Goal: Transaction & Acquisition: Book appointment/travel/reservation

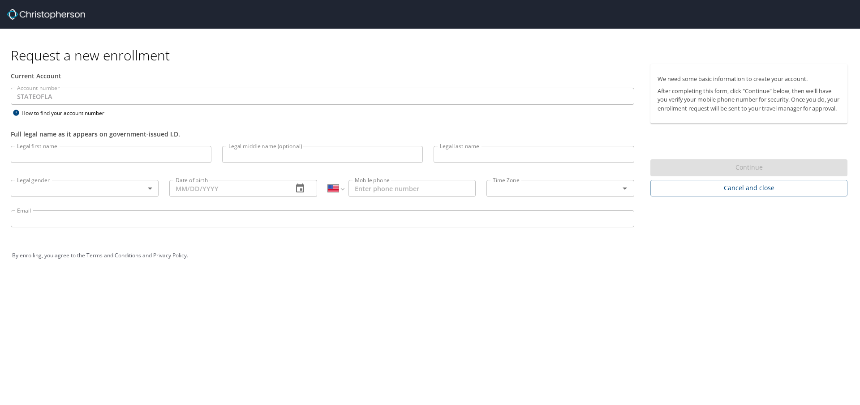
select select "US"
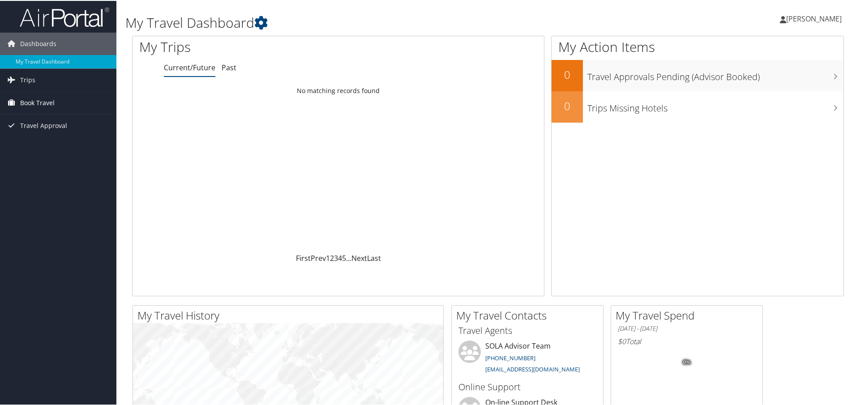
click at [30, 108] on span "Book Travel" at bounding box center [37, 102] width 34 height 22
click at [34, 121] on link "Agent Booking Request" at bounding box center [58, 119] width 116 height 13
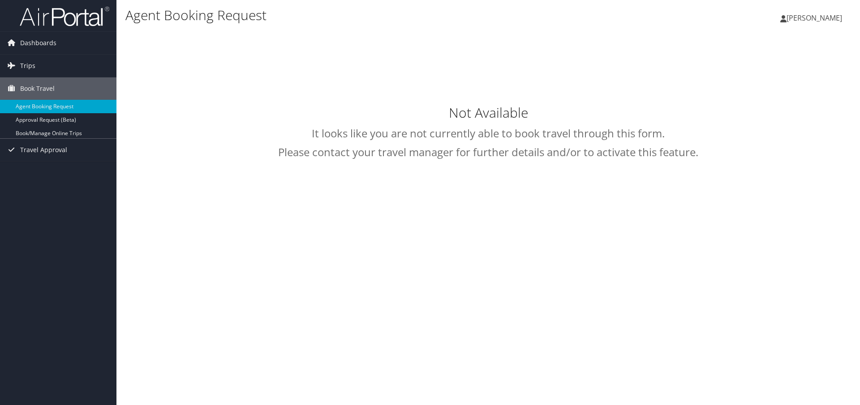
select select "[EMAIL_ADDRESS][DOMAIN_NAME]"
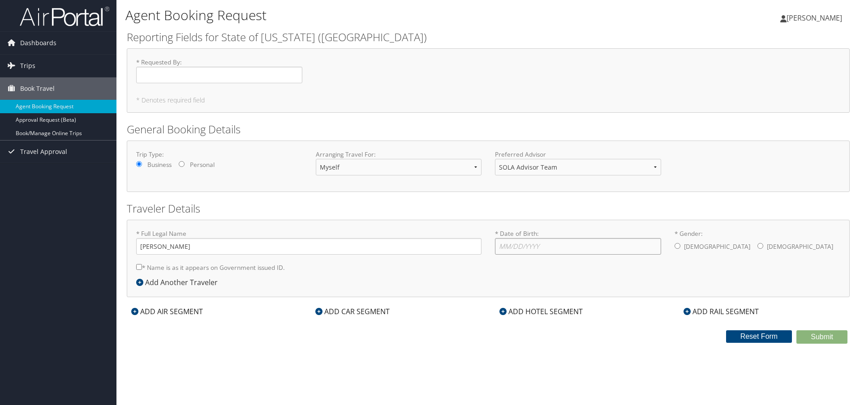
click at [572, 244] on input "* Date of Birth: Invalid Date" at bounding box center [578, 246] width 166 height 17
click at [36, 46] on span "Dashboards" at bounding box center [38, 43] width 36 height 22
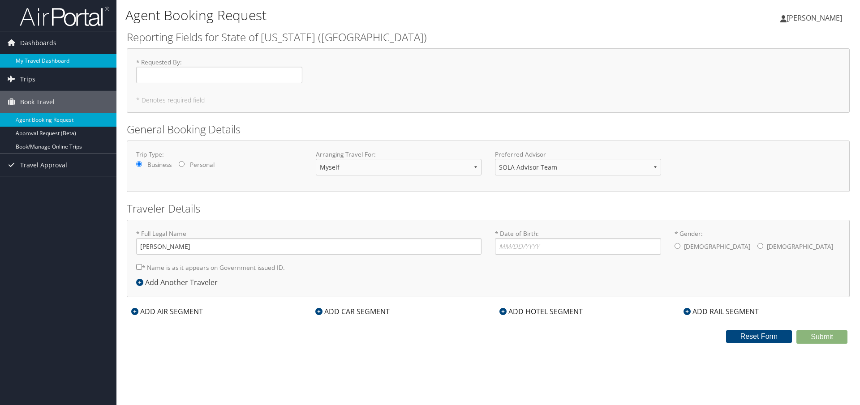
click at [41, 62] on link "My Travel Dashboard" at bounding box center [58, 60] width 116 height 13
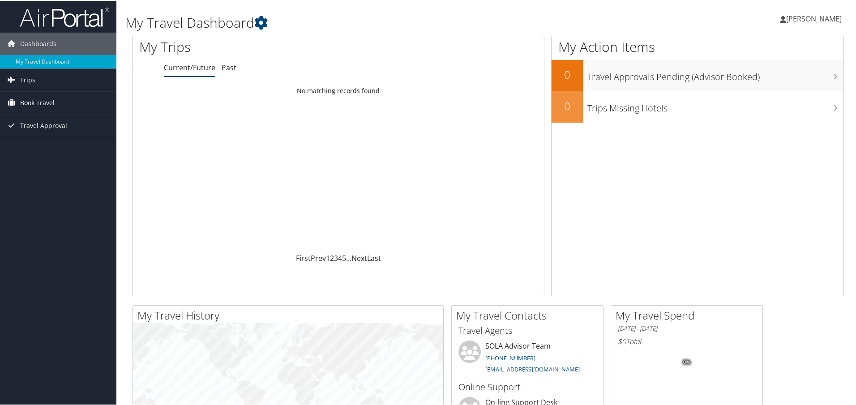
click at [26, 103] on span "Book Travel" at bounding box center [37, 102] width 34 height 22
click at [54, 116] on link "Agent Booking Request" at bounding box center [58, 119] width 116 height 13
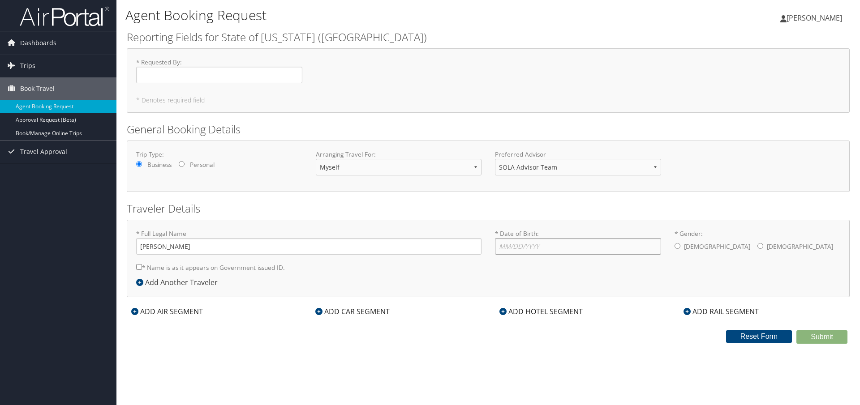
click at [558, 239] on input "* Date of Birth: Invalid Date" at bounding box center [578, 246] width 166 height 17
type input "[DATE]"
click at [680, 249] on input "* Gender: [DEMOGRAPHIC_DATA] [DEMOGRAPHIC_DATA]" at bounding box center [678, 246] width 6 height 6
radio input "true"
click at [184, 310] on div "ADD AIR SEGMENT" at bounding box center [167, 311] width 81 height 11
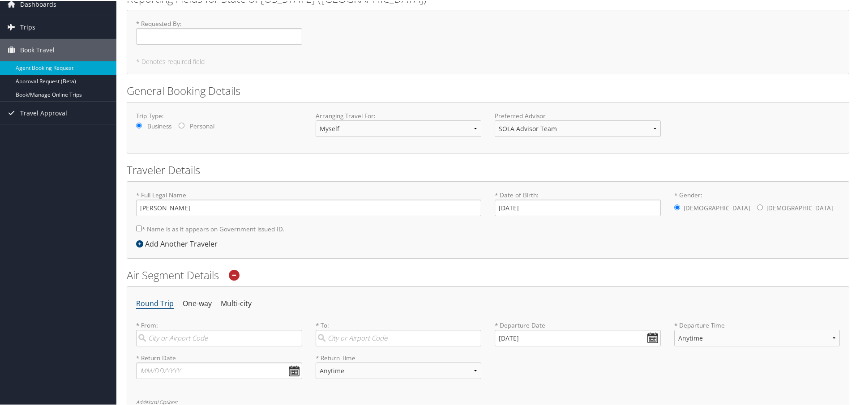
scroll to position [134, 0]
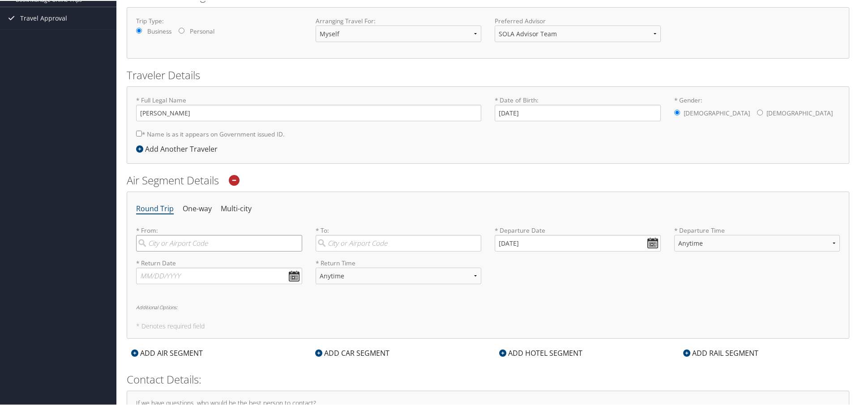
click at [190, 243] on input "search" at bounding box center [219, 242] width 166 height 17
click at [205, 258] on div "Shreveport (SHV LA)" at bounding box center [220, 261] width 154 height 12
click at [205, 251] on input "shv" at bounding box center [219, 242] width 166 height 17
type input "Shreveport (SHV LA)"
click at [388, 241] on input "search" at bounding box center [399, 242] width 166 height 17
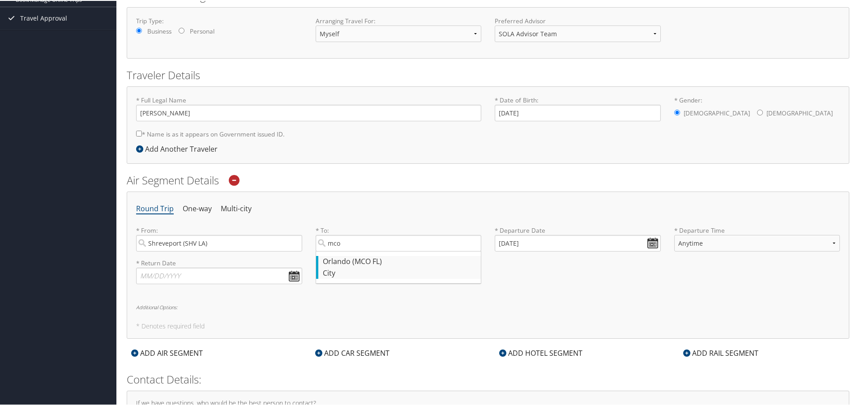
click at [388, 267] on div "City" at bounding box center [400, 273] width 154 height 12
click at [388, 251] on input "mco" at bounding box center [399, 242] width 166 height 17
type input "Orlando (MCO FL)"
click at [647, 241] on input "[DATE]" at bounding box center [578, 242] width 166 height 17
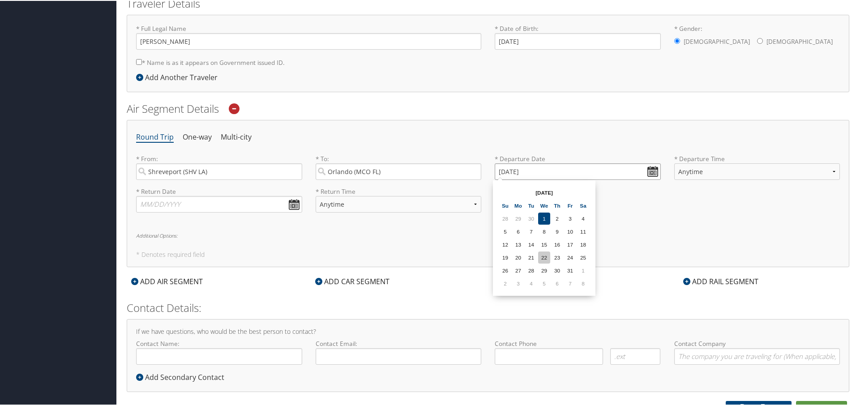
scroll to position [215, 0]
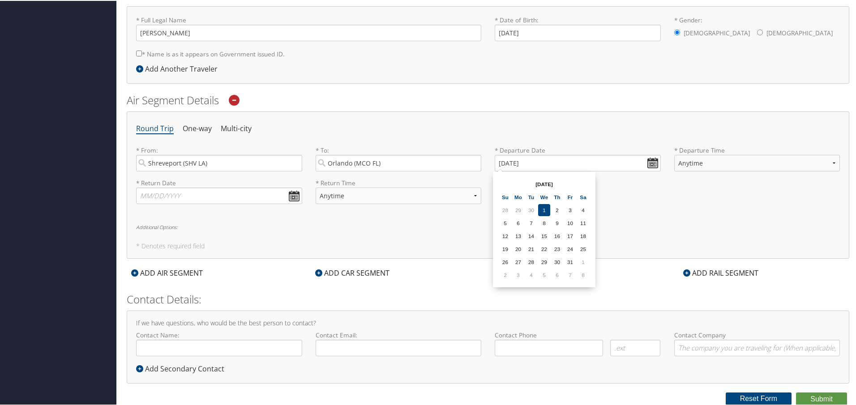
click at [548, 184] on th "[DATE]" at bounding box center [544, 183] width 64 height 12
click at [568, 261] on td "31" at bounding box center [570, 261] width 12 height 12
click at [653, 164] on input "[DATE]" at bounding box center [578, 162] width 166 height 17
click at [504, 159] on input "[DATE]" at bounding box center [578, 162] width 166 height 17
click at [500, 161] on input "01/31/0202" at bounding box center [578, 162] width 166 height 17
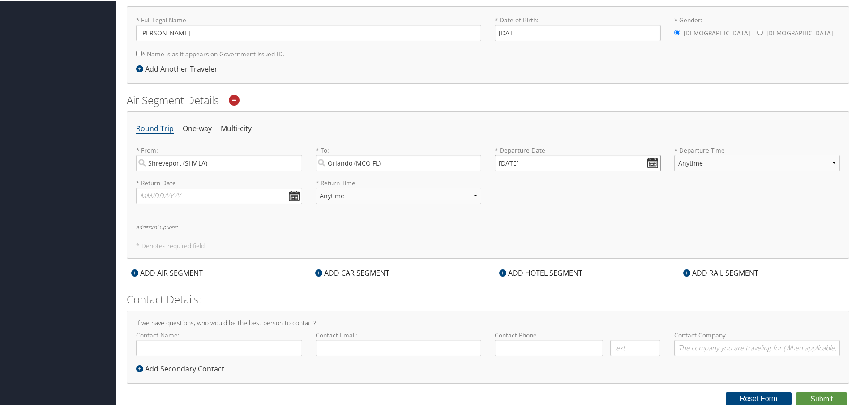
click at [639, 159] on input "[DATE]" at bounding box center [578, 162] width 166 height 17
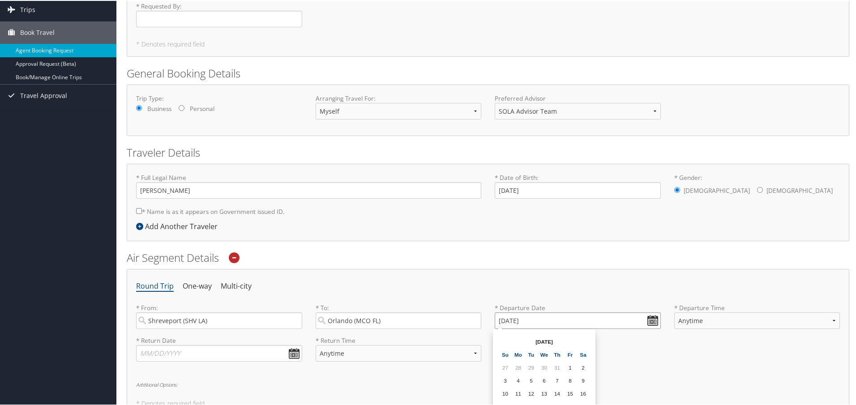
scroll to position [134, 0]
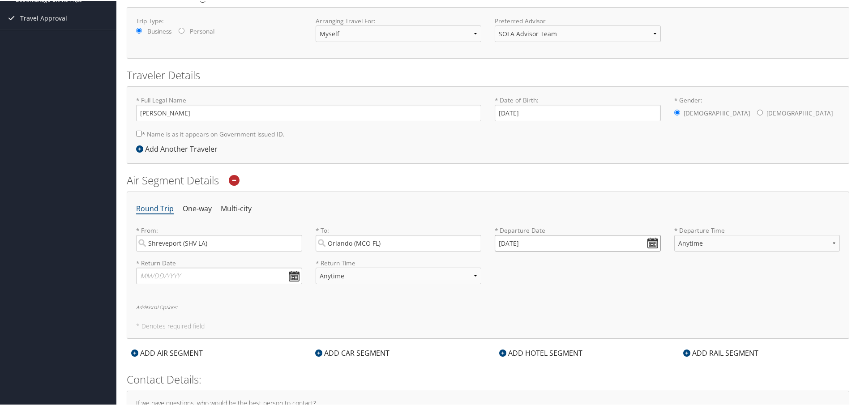
click at [505, 240] on input "[DATE]" at bounding box center [578, 242] width 166 height 17
click at [502, 243] on input "[DATE]" at bounding box center [578, 242] width 166 height 17
click at [504, 242] on input "[DATE]" at bounding box center [578, 242] width 166 height 17
click at [499, 244] on input "[DATE]" at bounding box center [578, 242] width 166 height 17
click at [538, 274] on div "* Return Date Dates must be valid * Return Time Anytime Early Morning (5AM-7AM)…" at bounding box center [488, 274] width 718 height 33
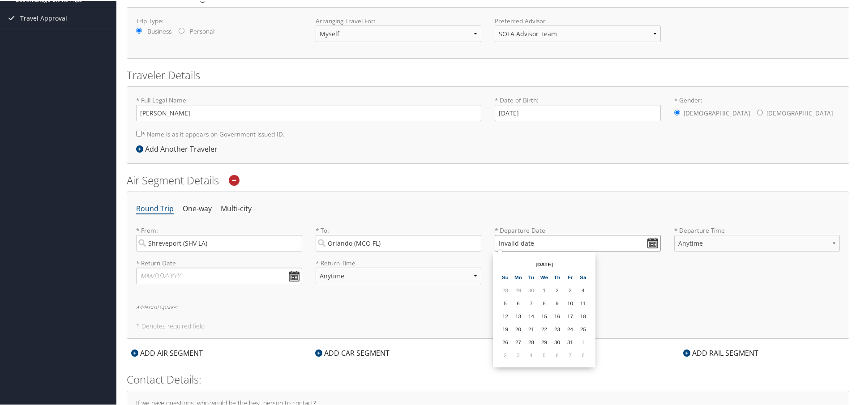
click at [650, 241] on input "Invalid date" at bounding box center [578, 242] width 166 height 17
click at [538, 241] on input "Invalid date" at bounding box center [578, 242] width 166 height 17
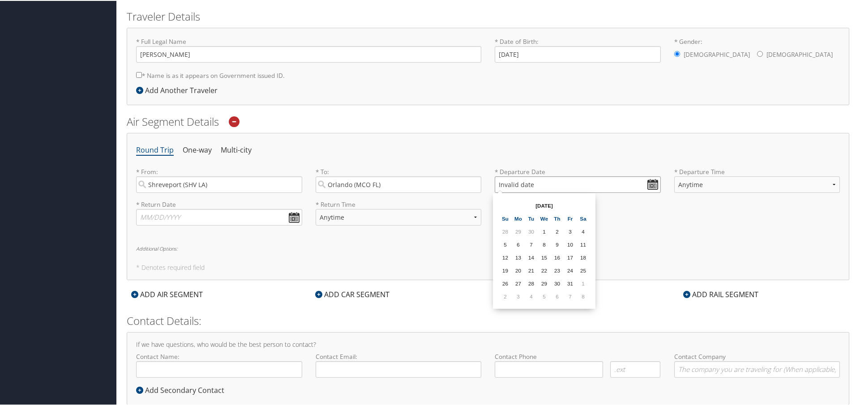
scroll to position [215, 0]
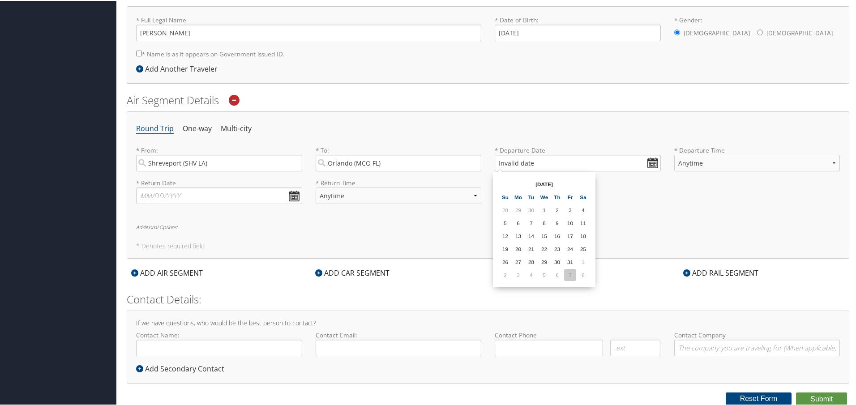
click at [575, 279] on td "7" at bounding box center [570, 274] width 12 height 12
click at [653, 164] on input "[DATE]" at bounding box center [578, 162] width 166 height 17
click at [511, 163] on input "[DATE]" at bounding box center [578, 162] width 166 height 17
click at [513, 163] on input "[DATE]" at bounding box center [578, 162] width 166 height 17
click at [648, 163] on input "Invalid date" at bounding box center [578, 162] width 166 height 17
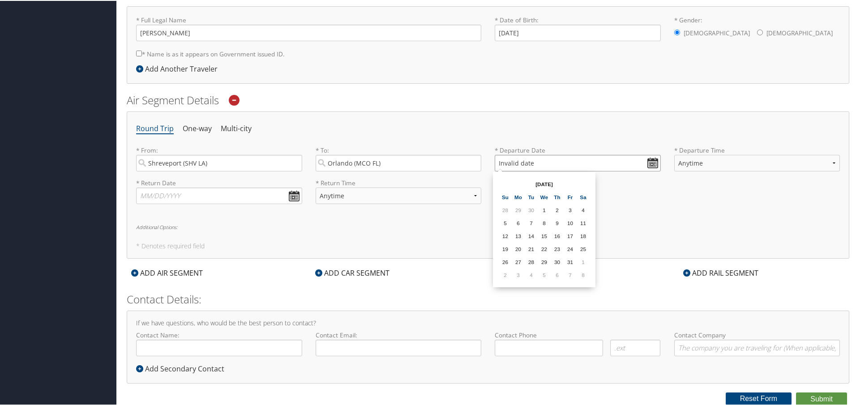
type input "Invalid date"
click at [740, 161] on select "Anytime Early Morning (5AM-7AM) Morning (7AM-12PM) Afternoon (12PM-5PM) Evening…" at bounding box center [758, 162] width 166 height 17
select select "5PM-10PM"
click at [675, 154] on select "Anytime Early Morning (5AM-7AM) Morning (7AM-12PM) Afternoon (12PM-5PM) Evening…" at bounding box center [758, 162] width 166 height 17
click at [507, 161] on input "Invalid date" at bounding box center [578, 162] width 166 height 17
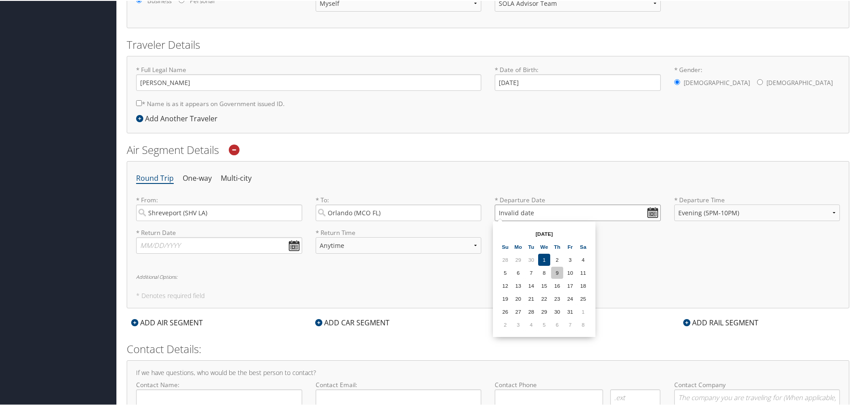
scroll to position [125, 0]
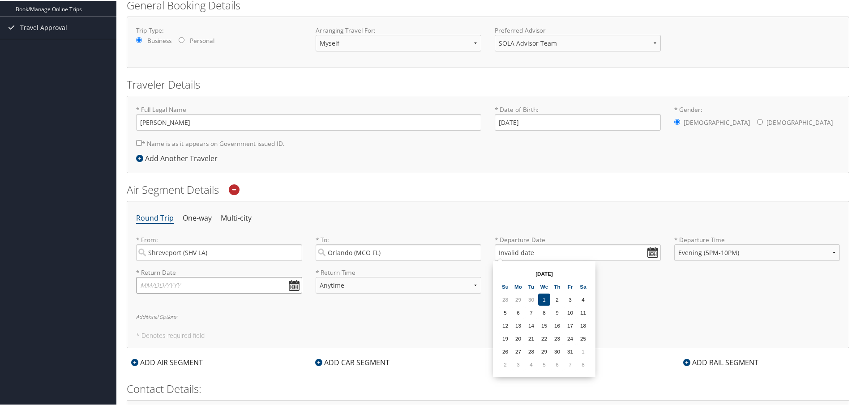
click at [163, 288] on input "text" at bounding box center [219, 284] width 166 height 17
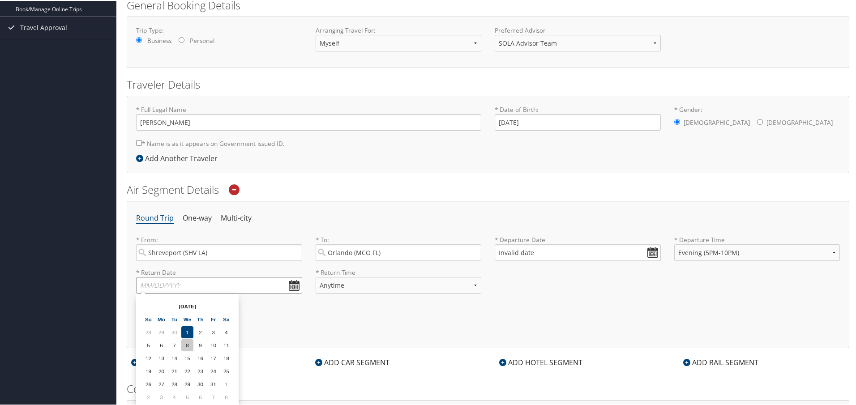
scroll to position [170, 0]
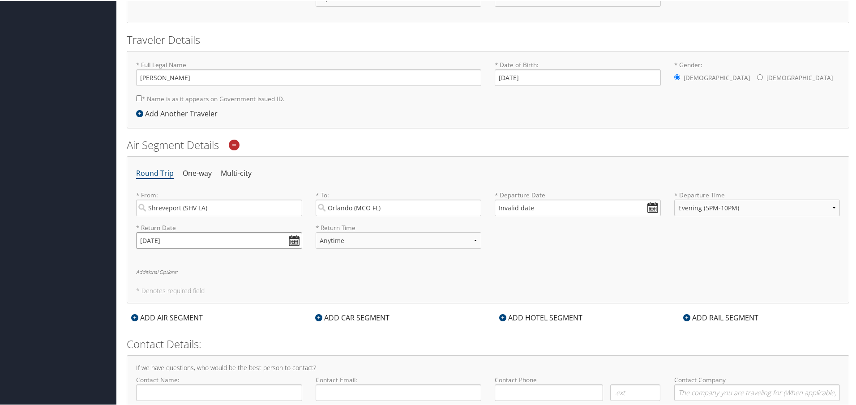
type input "[DATE]"
click at [334, 265] on div "Round Trip One-way Multi-city * From: [GEOGRAPHIC_DATA] (SHV LA) Required * To:…" at bounding box center [488, 228] width 723 height 147
click at [517, 206] on input "Invalid date" at bounding box center [578, 207] width 166 height 17
drag, startPoint x: 561, startPoint y: 205, endPoint x: 464, endPoint y: 205, distance: 97.2
click at [464, 205] on div "* From: Shreveport (SHV LA) Required * To: [GEOGRAPHIC_DATA] (MCO [GEOGRAPHIC_D…" at bounding box center [488, 206] width 718 height 33
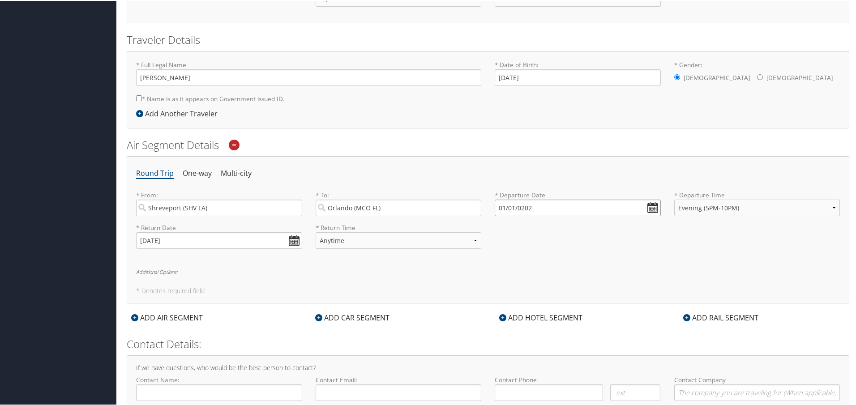
click at [500, 207] on input "01/01/0202" at bounding box center [578, 207] width 166 height 17
type input "01/01/20215"
click at [503, 209] on input "01/01/20215" at bounding box center [578, 207] width 166 height 17
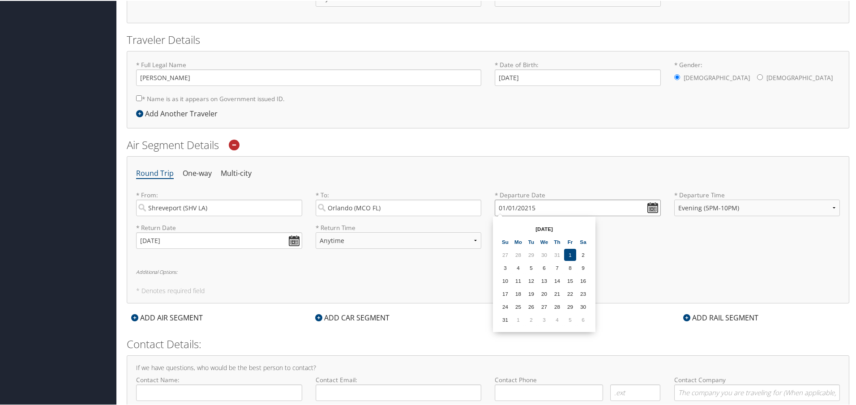
click at [503, 209] on input "01/01/20215" at bounding box center [578, 207] width 166 height 17
drag, startPoint x: 525, startPoint y: 207, endPoint x: 485, endPoint y: 208, distance: 39.4
click at [485, 208] on div "* From: Shreveport (SHV LA) Required * To: [GEOGRAPHIC_DATA] (MCO [GEOGRAPHIC_D…" at bounding box center [488, 206] width 718 height 33
click at [509, 208] on input "[DATE]" at bounding box center [578, 207] width 166 height 17
click at [513, 207] on input "[DATE]" at bounding box center [578, 207] width 166 height 17
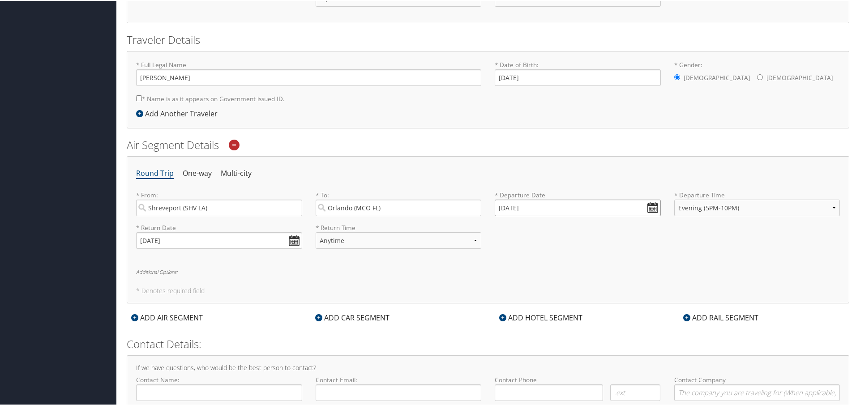
click at [514, 207] on input "[DATE]" at bounding box center [578, 207] width 166 height 17
click at [511, 208] on input "[DATE]" at bounding box center [578, 207] width 166 height 17
drag, startPoint x: 529, startPoint y: 207, endPoint x: 524, endPoint y: 207, distance: 5.4
click at [524, 207] on input "[DATE]" at bounding box center [578, 207] width 166 height 17
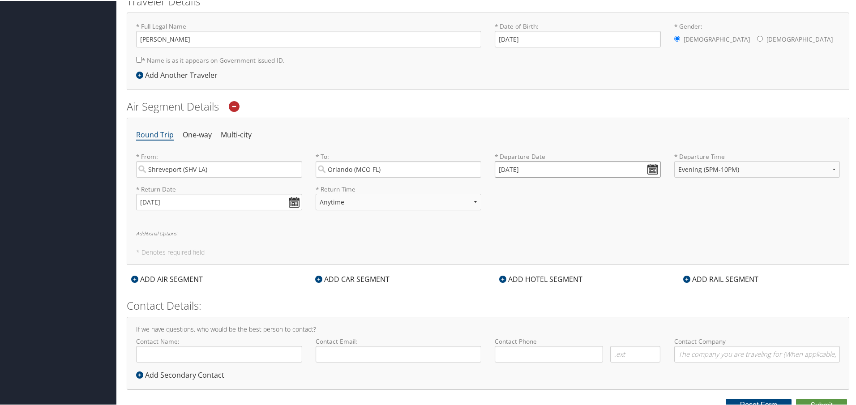
scroll to position [215, 0]
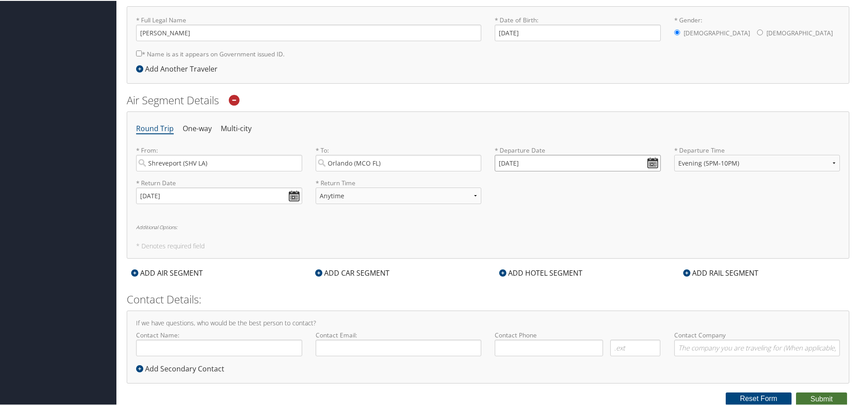
type input "[DATE]"
click at [812, 401] on button "Submit" at bounding box center [821, 398] width 51 height 13
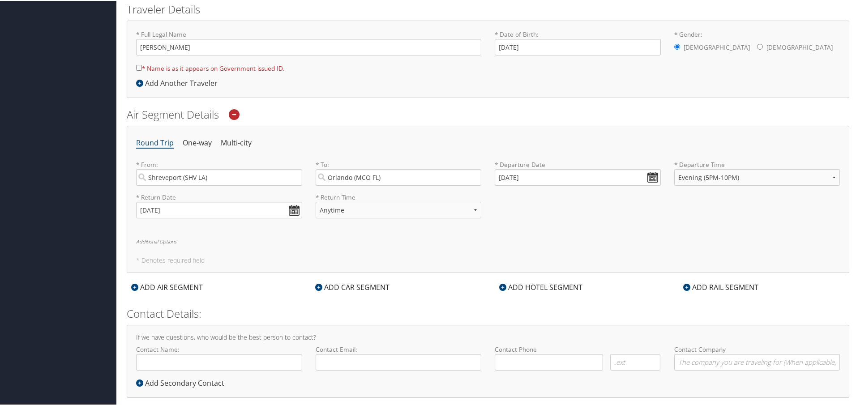
scroll to position [0, 0]
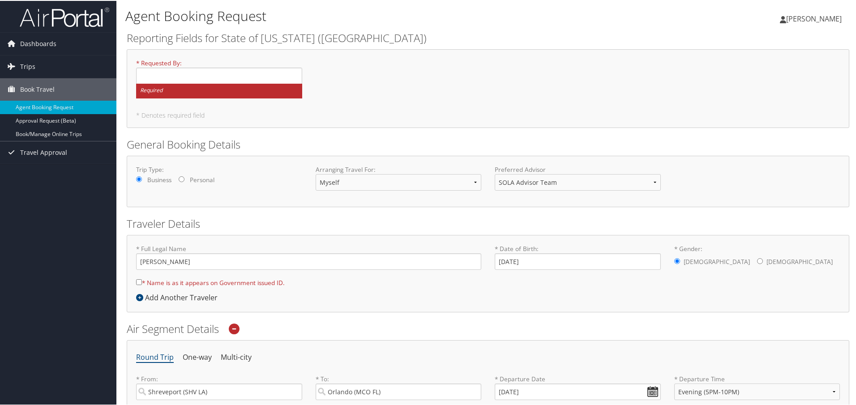
click at [153, 92] on small "Required" at bounding box center [219, 90] width 166 height 15
click at [153, 83] on input "* Requested By : Required" at bounding box center [219, 75] width 166 height 17
click at [162, 70] on input "* Requested By : Required" at bounding box center [219, 75] width 166 height 17
click at [39, 134] on link "Book/Manage Online Trips" at bounding box center [58, 133] width 116 height 13
